Goal: Navigation & Orientation: Find specific page/section

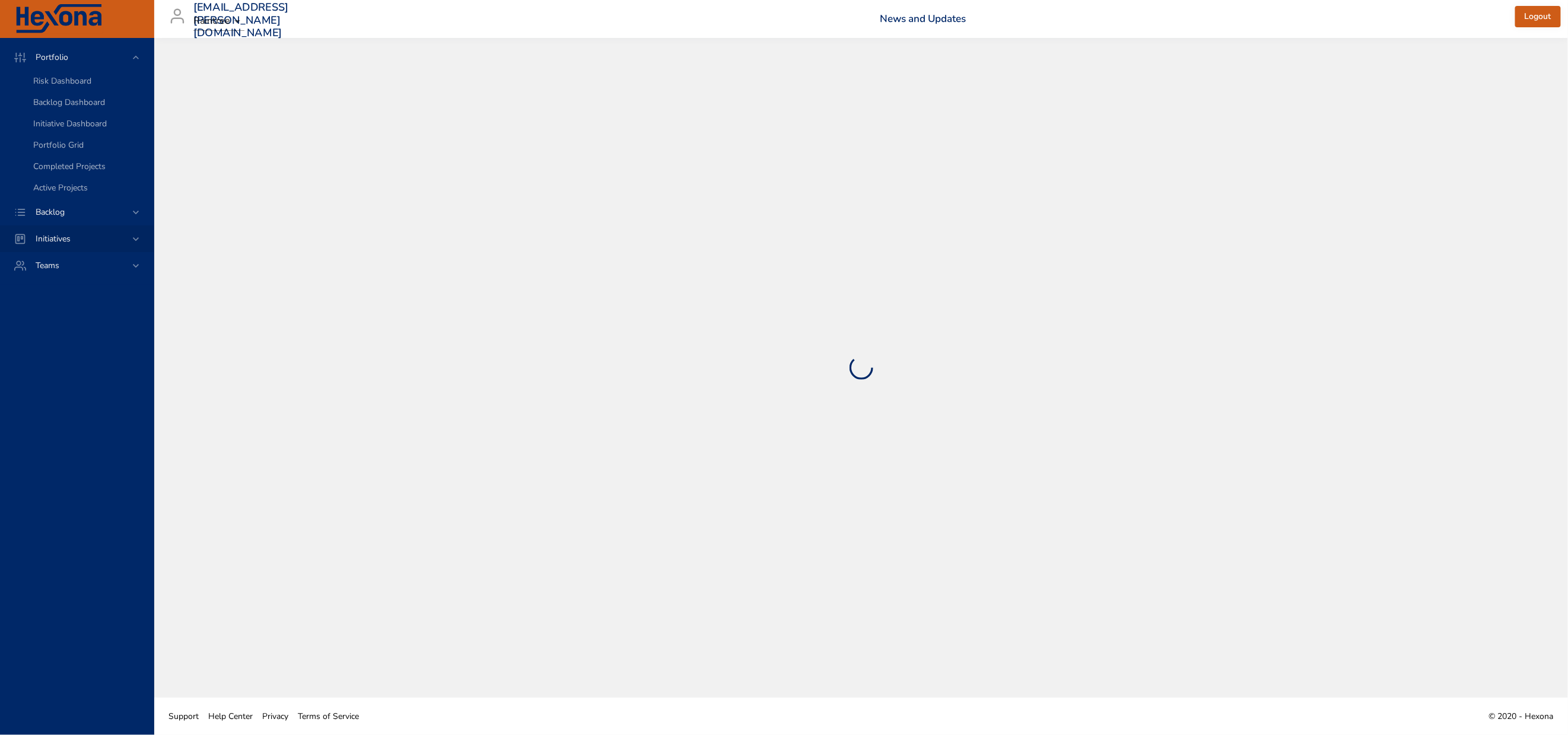
click at [63, 244] on span "Initiatives" at bounding box center [53, 239] width 54 height 11
click at [60, 161] on span "Milestone Details" at bounding box center [65, 155] width 64 height 11
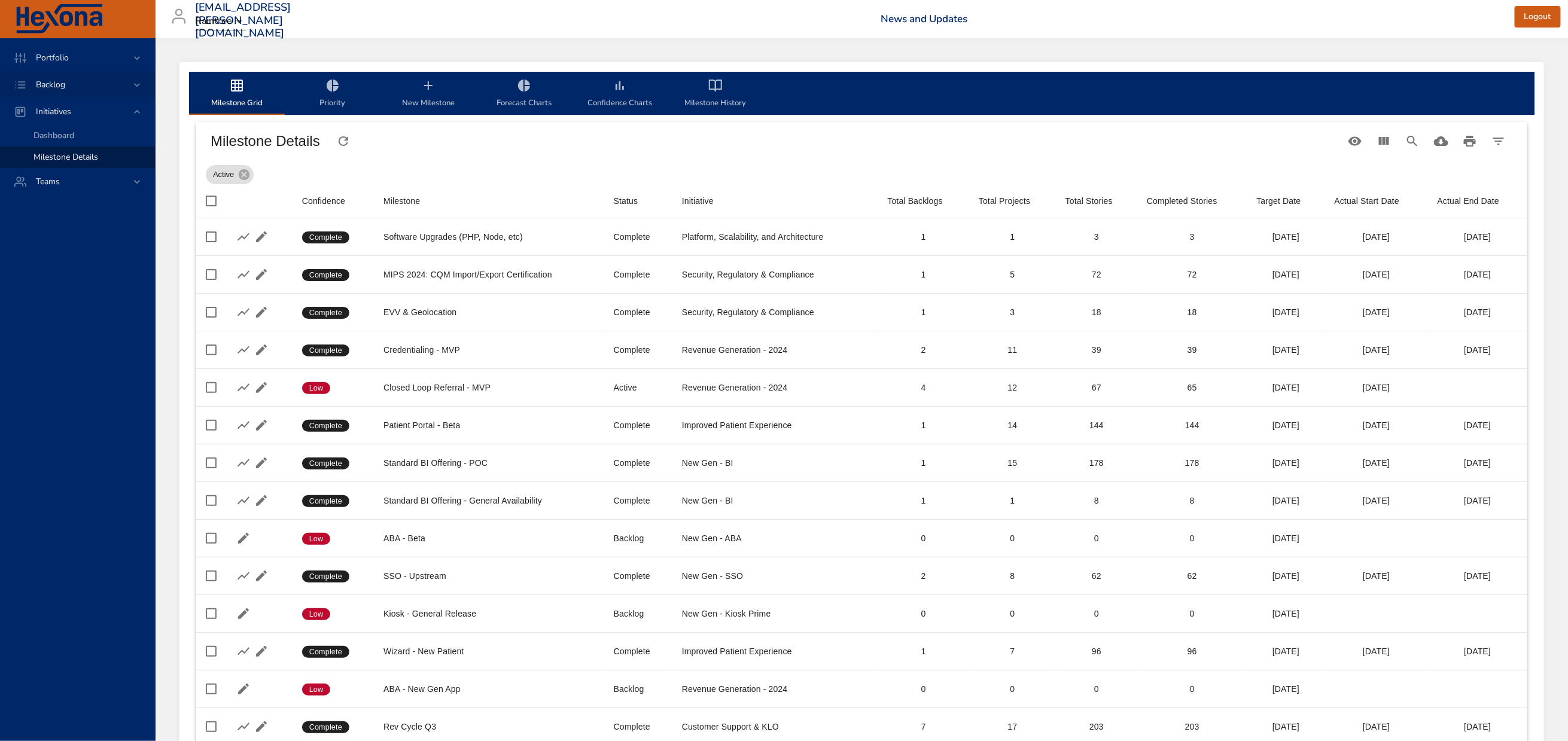
click at [46, 81] on div "Backlog" at bounding box center [78, 85] width 105 height 13
click at [70, 110] on span "Backlog Details" at bounding box center [62, 108] width 58 height 11
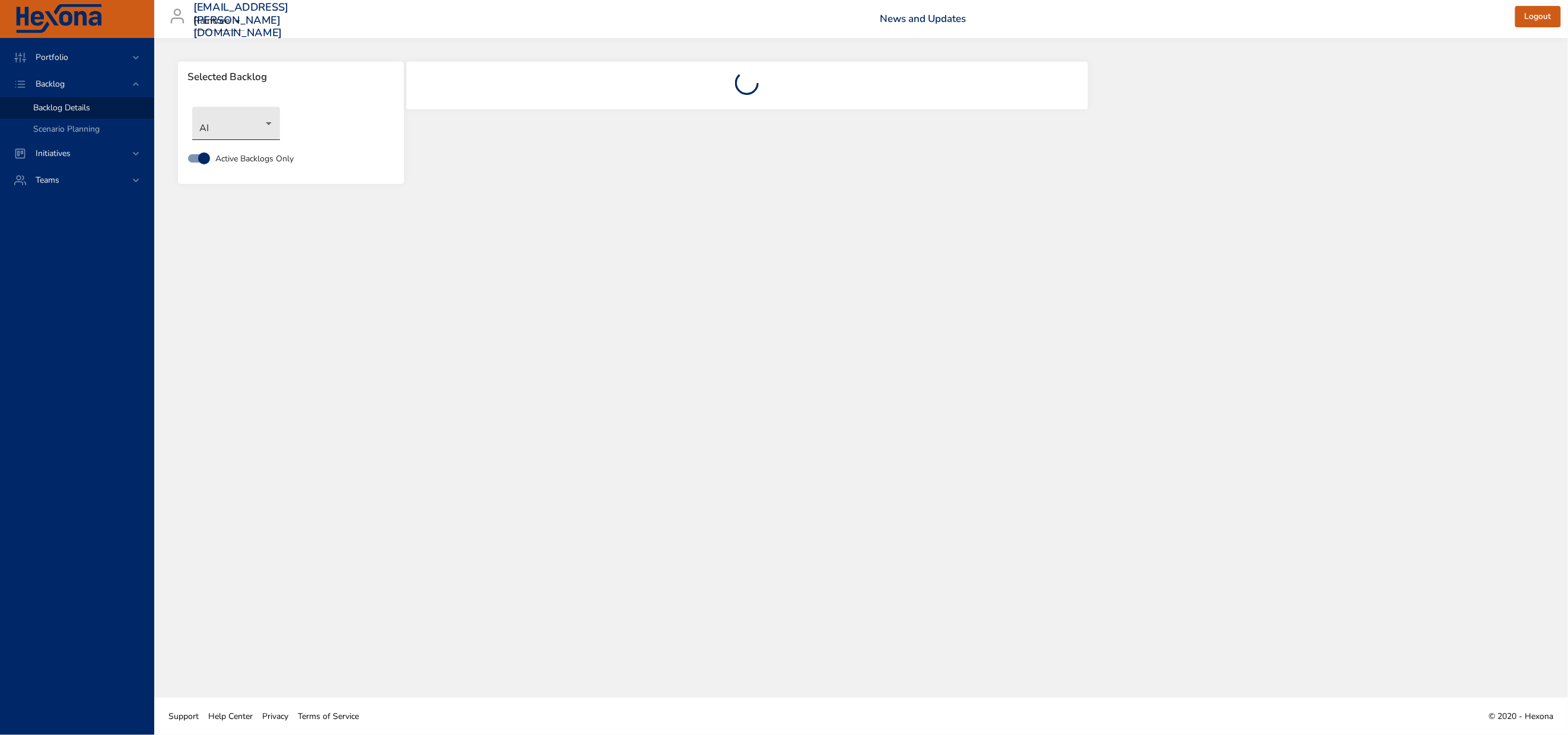
click at [221, 141] on body "Portfolio Backlog Backlog Details Scenario Planning Initiatives Teams [EMAIL_AD…" at bounding box center [784, 368] width 1568 height 735
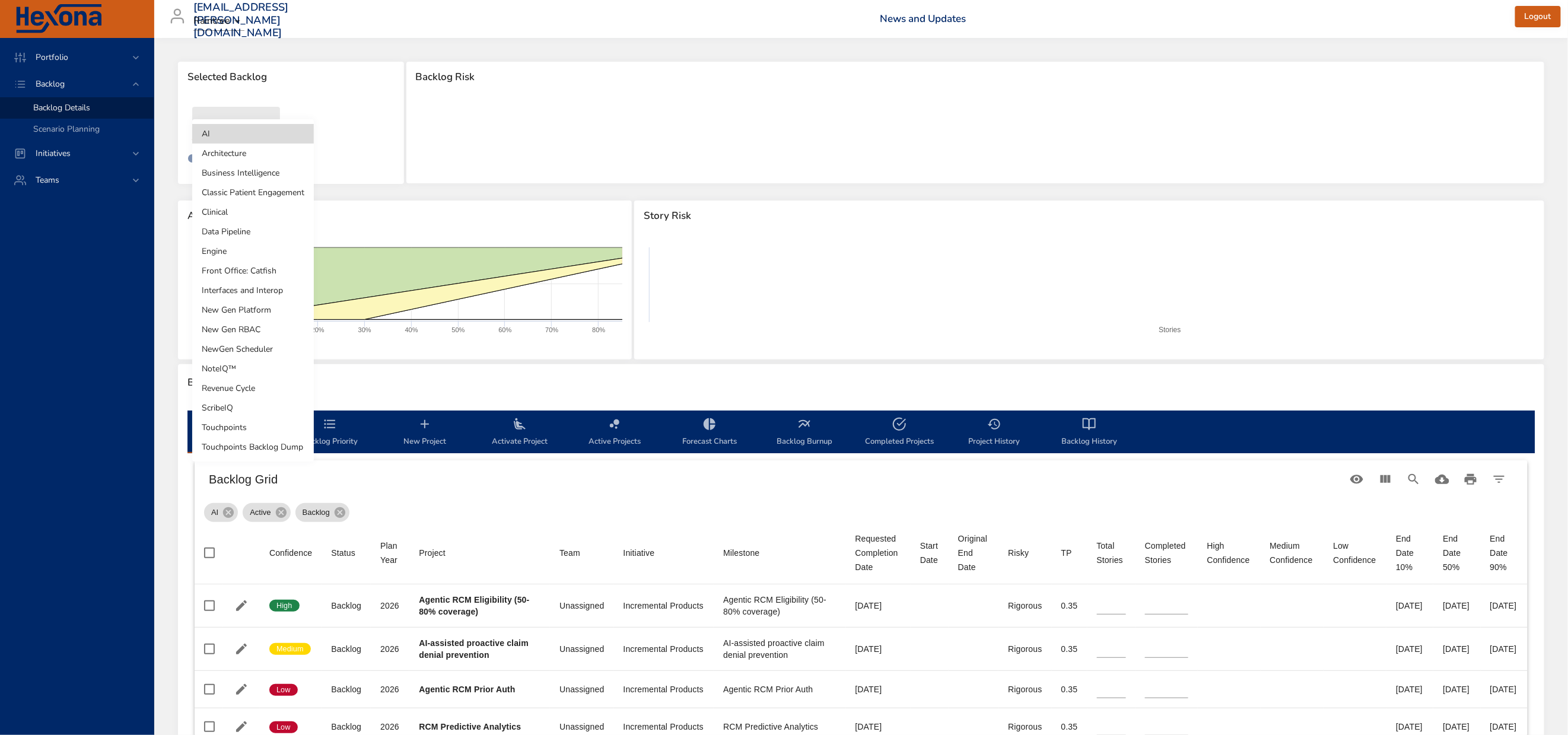
click at [234, 348] on li "NewGen Scheduler" at bounding box center [253, 349] width 122 height 19
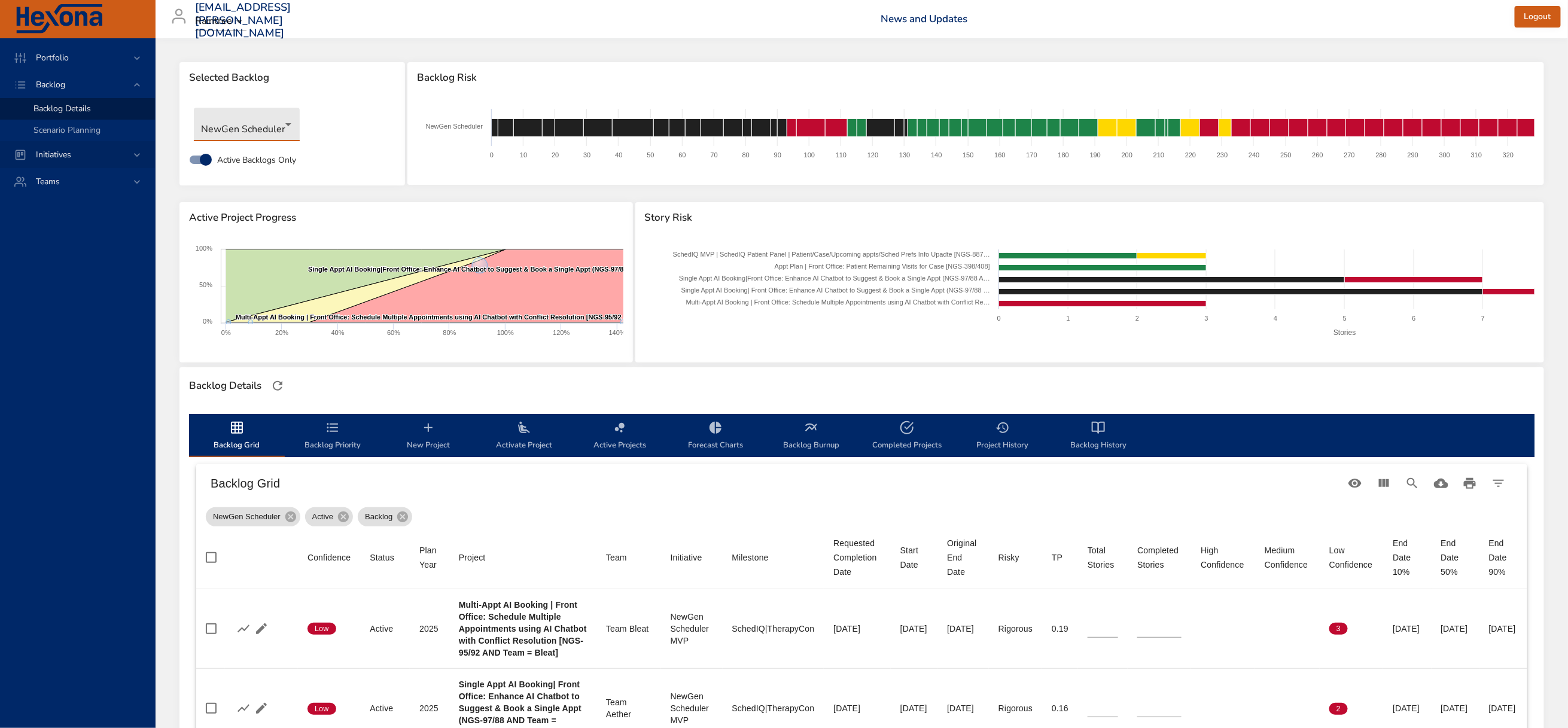
click at [59, 161] on span "Initiatives" at bounding box center [53, 155] width 55 height 11
click at [53, 162] on span "Milestone Details" at bounding box center [65, 157] width 65 height 11
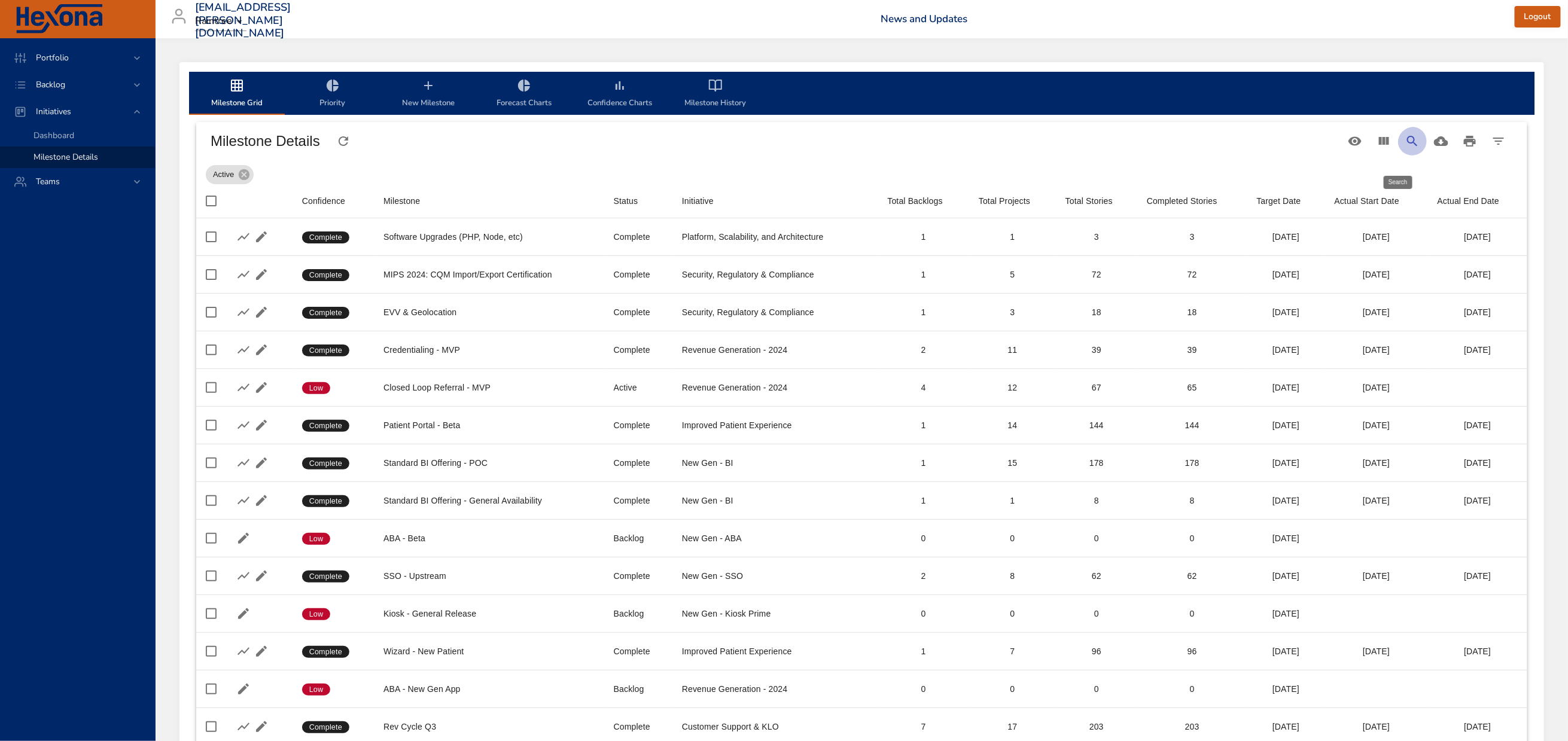
click at [1406, 147] on icon "Search" at bounding box center [1412, 141] width 14 height 14
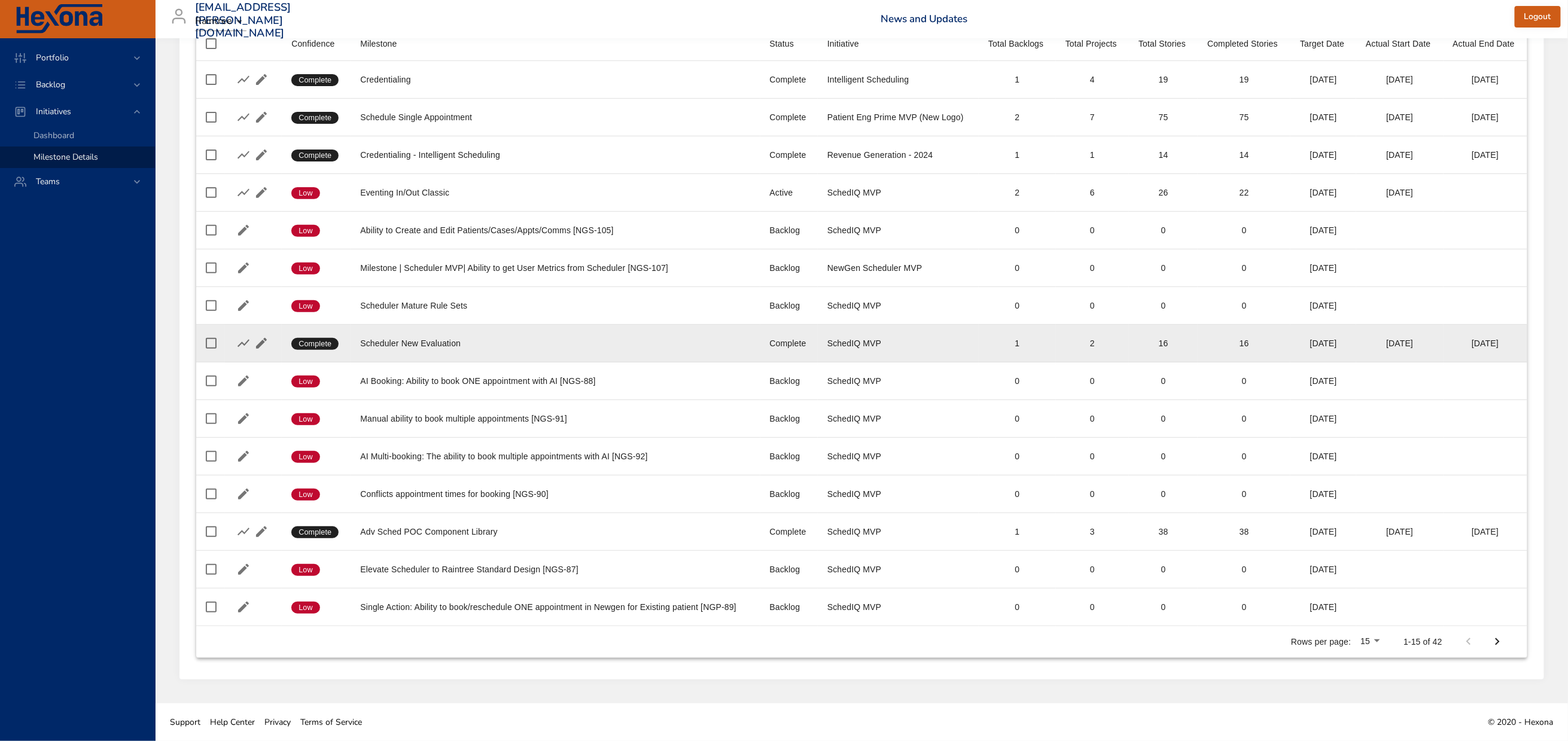
scroll to position [243, 0]
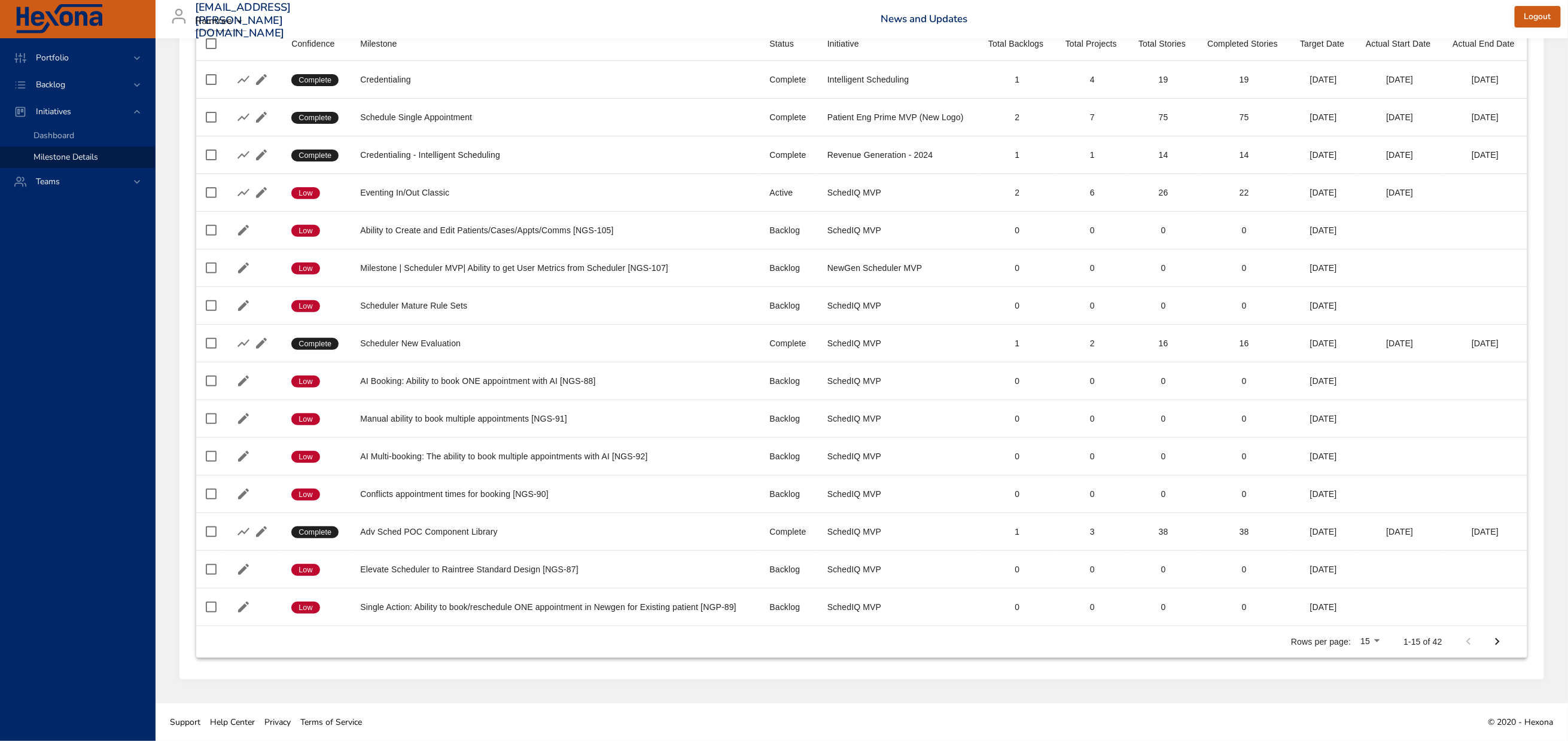
type input "*****"
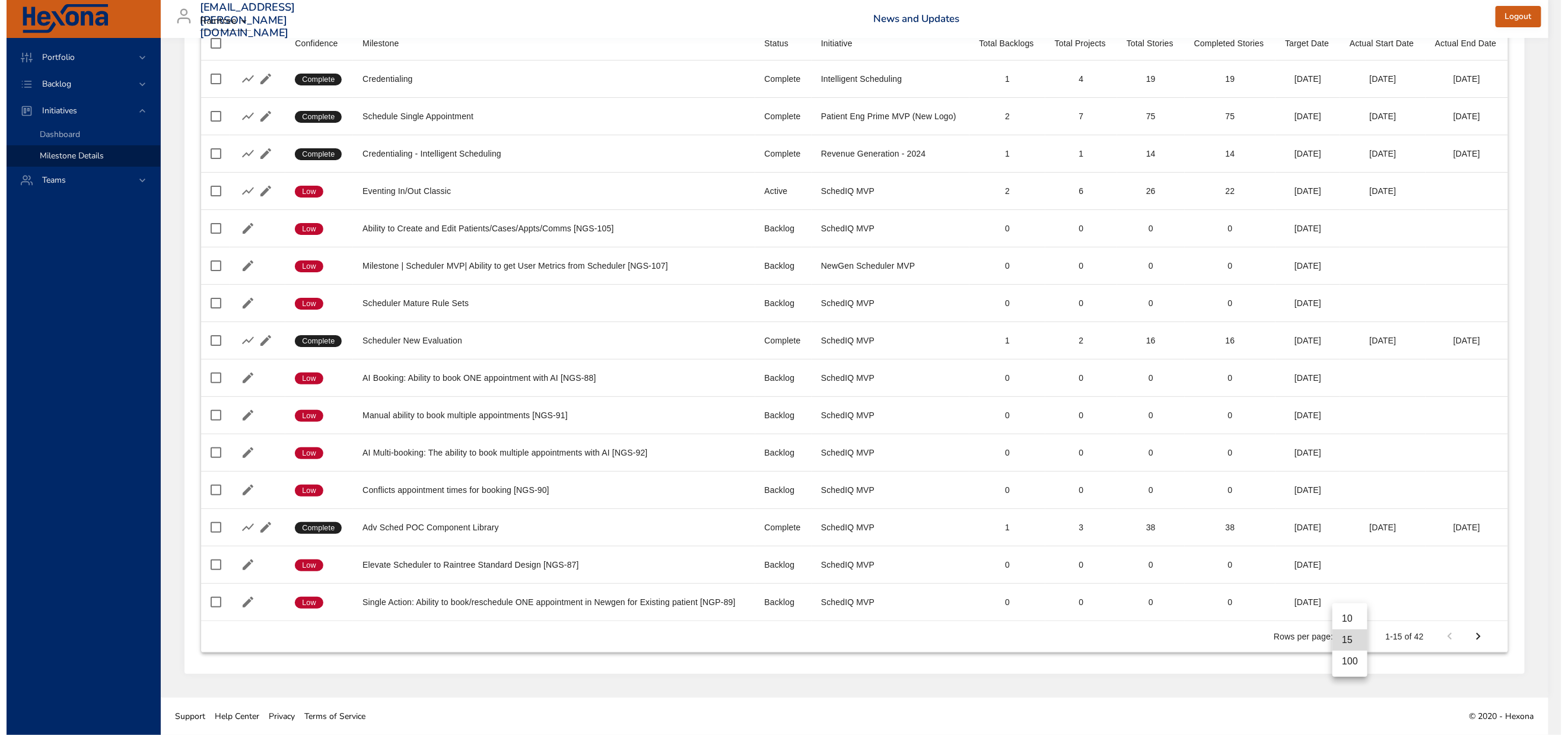
scroll to position [230, 0]
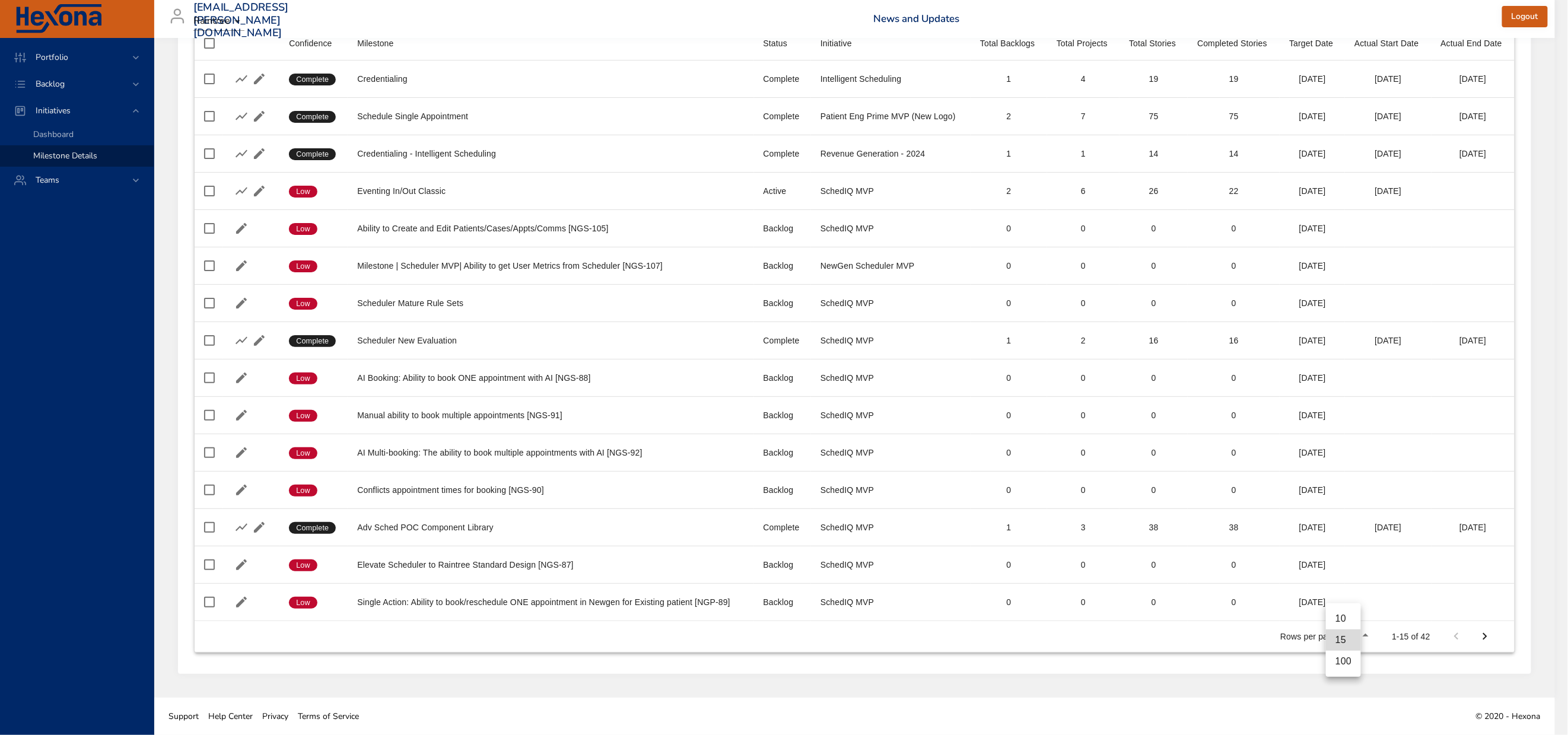
click at [1329, 579] on body "Portfolio Backlog Initiatives Dashboard Milestone Details Teams [EMAIL_ADDRESS]…" at bounding box center [784, 211] width 1568 height 735
click at [1347, 672] on li "100" at bounding box center [1343, 661] width 35 height 21
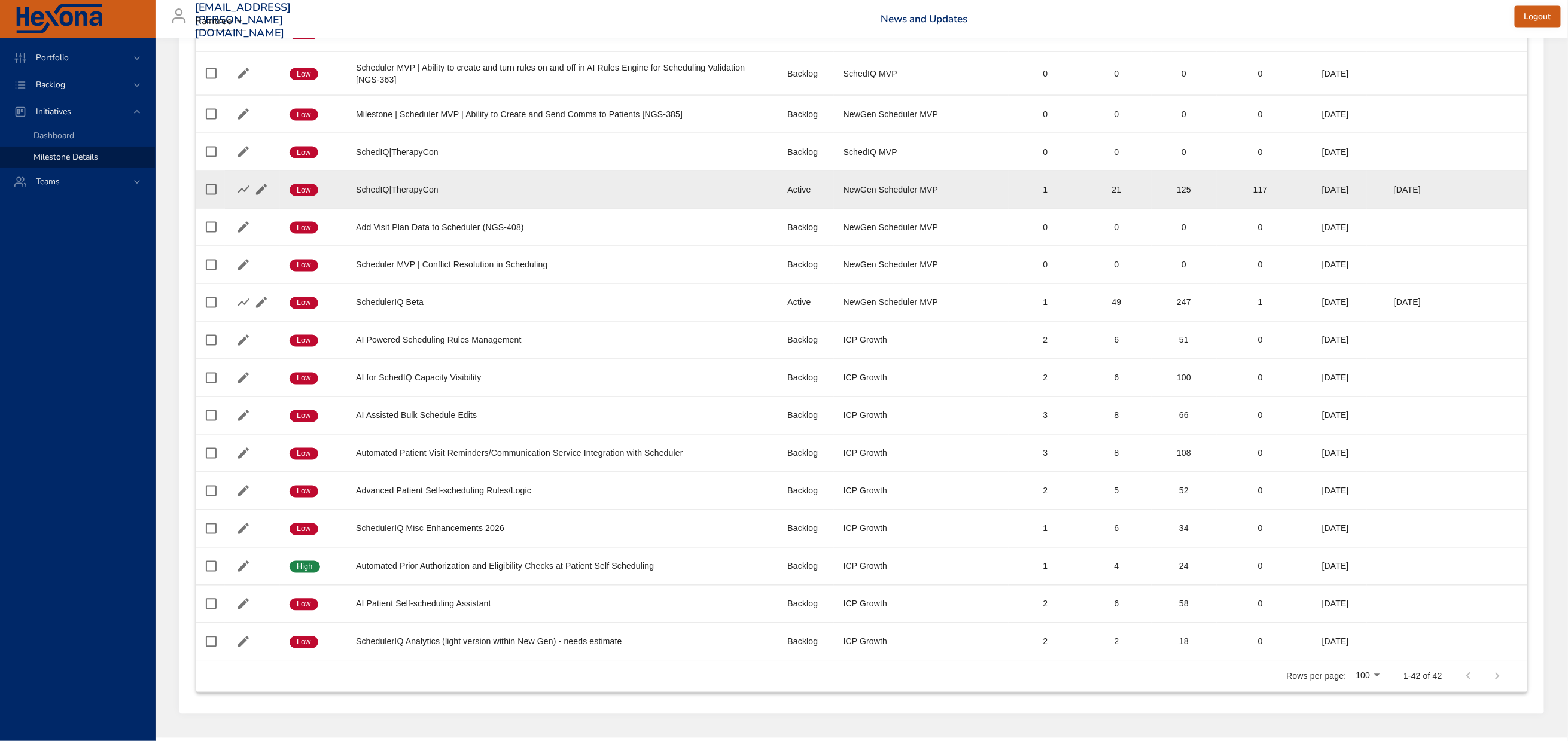
scroll to position [1256, 0]
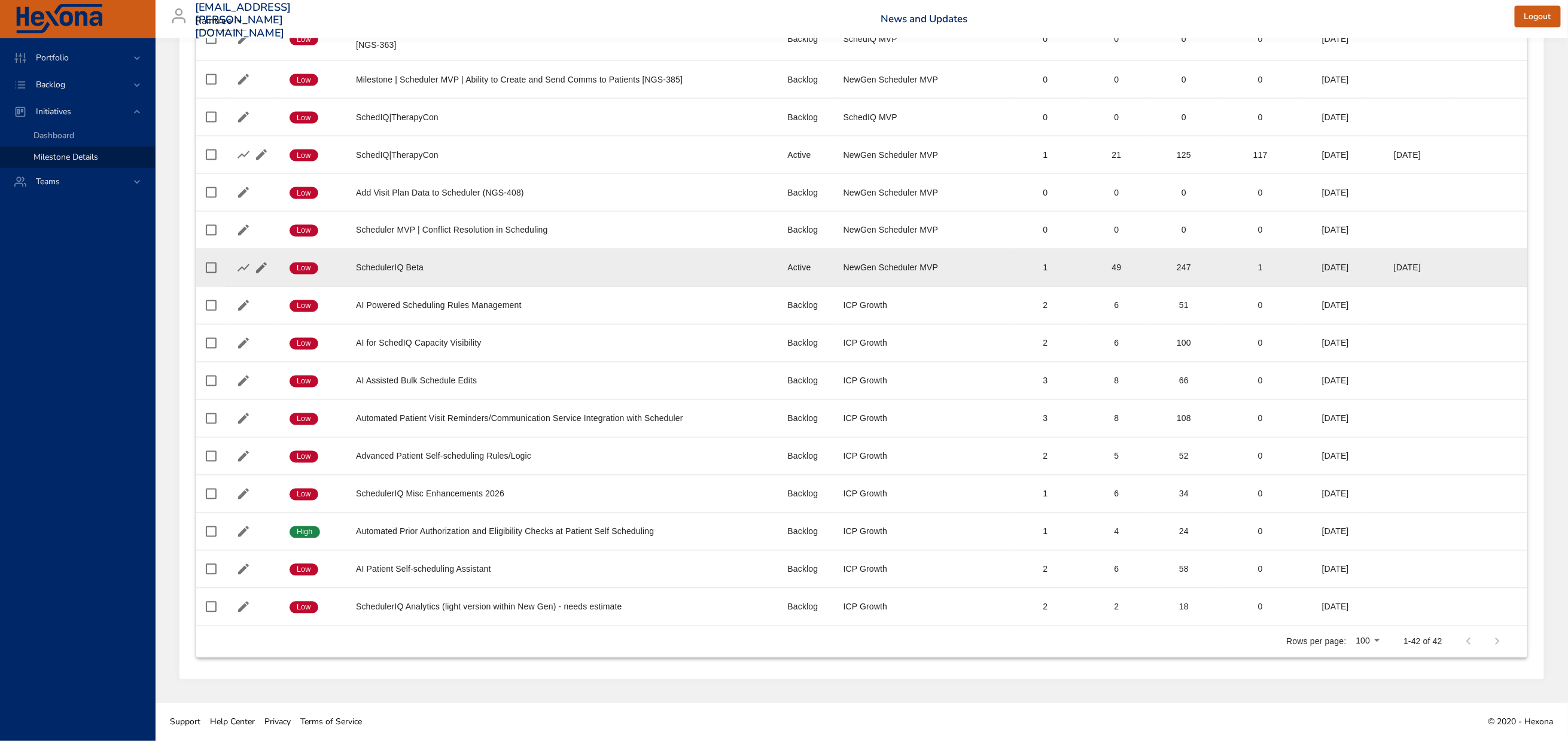
click at [608, 274] on div "SchedulerIQ Beta" at bounding box center [563, 268] width 413 height 12
